Goal: Task Accomplishment & Management: Complete application form

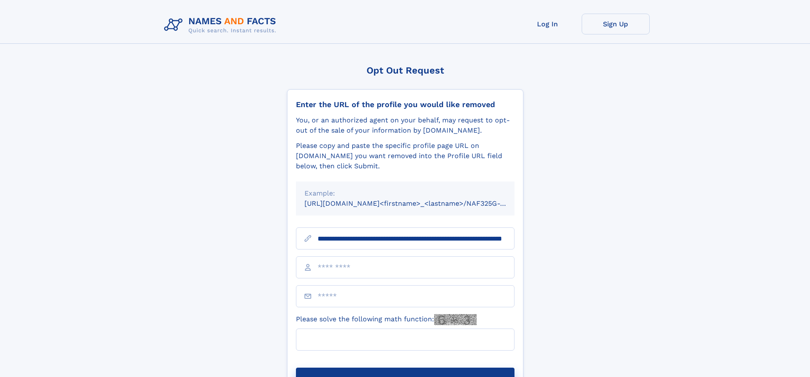
scroll to position [0, 91]
type input "**********"
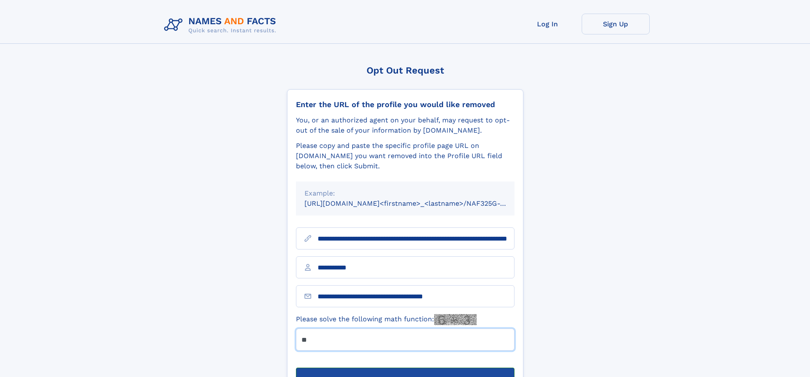
type input "**"
click at [405, 368] on button "Submit Opt Out Request" at bounding box center [405, 381] width 219 height 27
